Goal: Check status: Check status

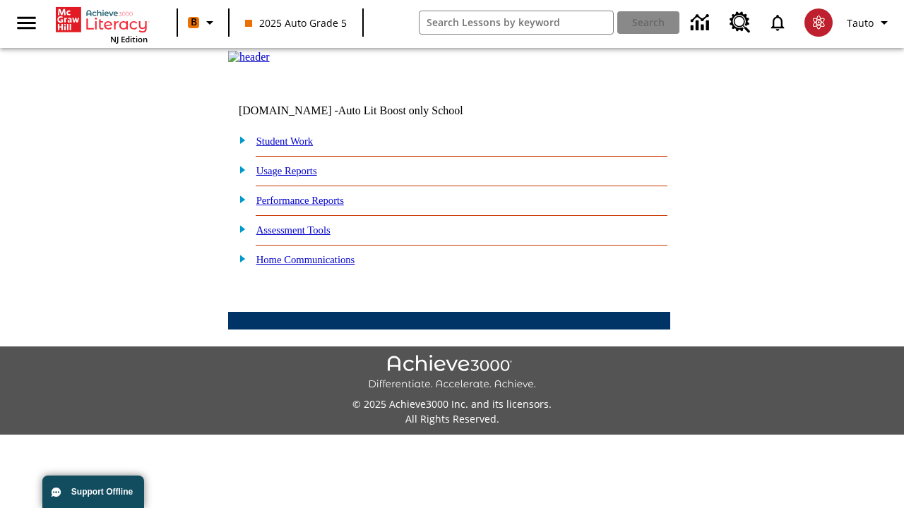
click at [293, 147] on link "Student Work" at bounding box center [284, 141] width 56 height 11
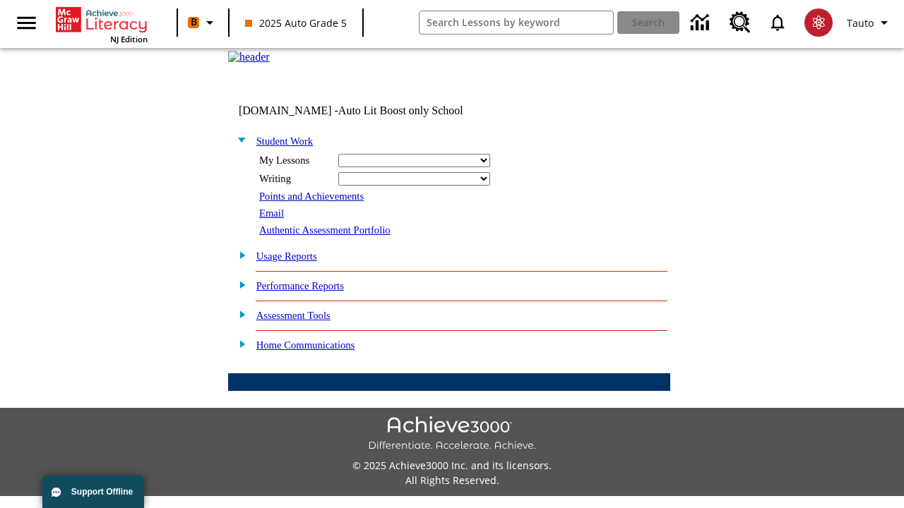
select select "/options/reports/?report_id=24&atype=14&section=2"
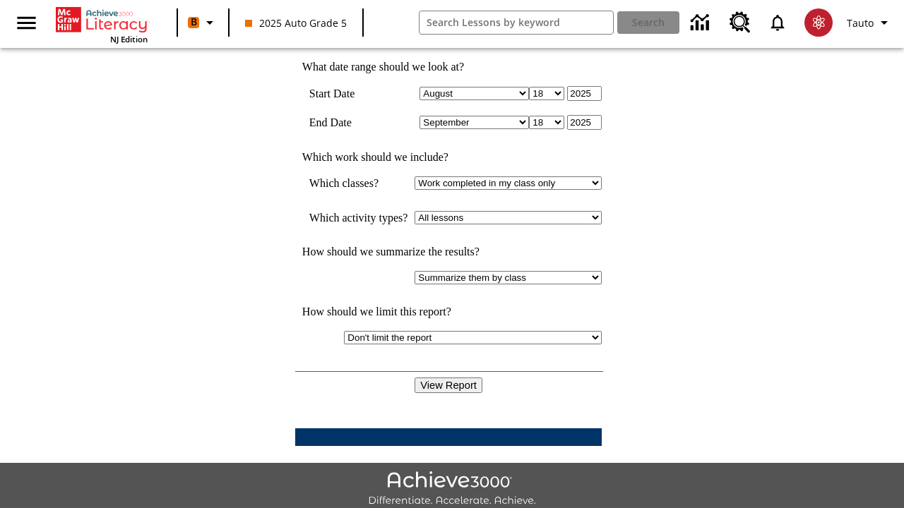
click at [449, 378] on input "View Report" at bounding box center [448, 386] width 68 height 16
